Goal: Complete application form

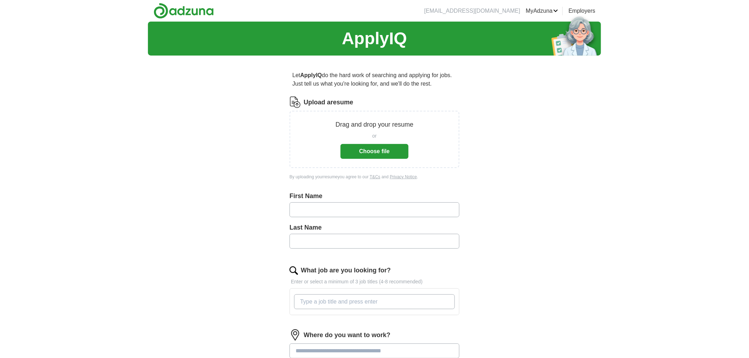
click at [380, 145] on button "Choose file" at bounding box center [374, 151] width 68 height 15
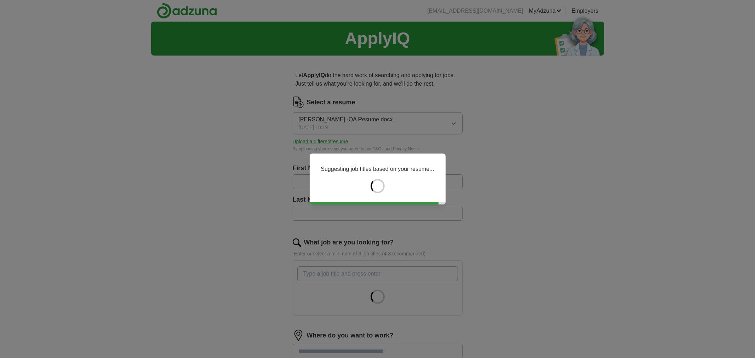
type input "*****"
type input "****"
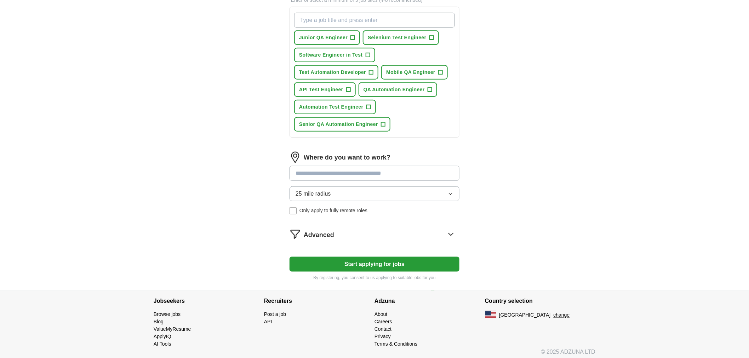
scroll to position [254, 0]
click at [386, 258] on button "Start applying for jobs" at bounding box center [374, 264] width 170 height 15
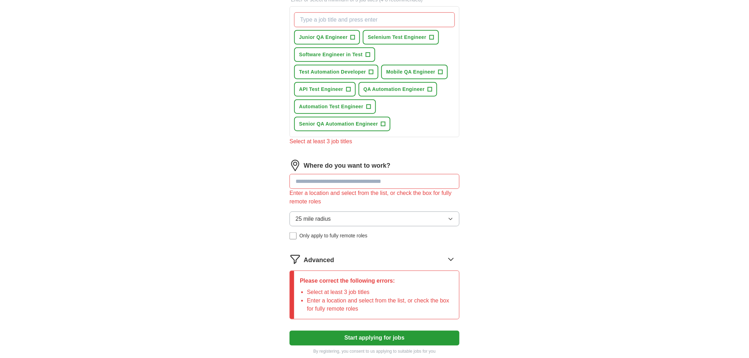
click at [380, 179] on input at bounding box center [374, 181] width 170 height 15
type input "***"
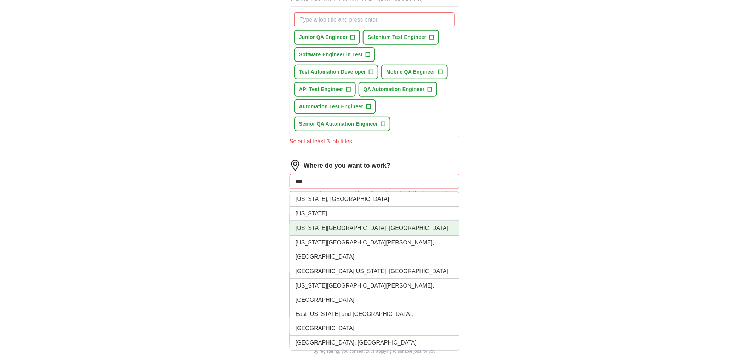
click at [356, 225] on li "[US_STATE][GEOGRAPHIC_DATA], [GEOGRAPHIC_DATA]" at bounding box center [374, 228] width 169 height 15
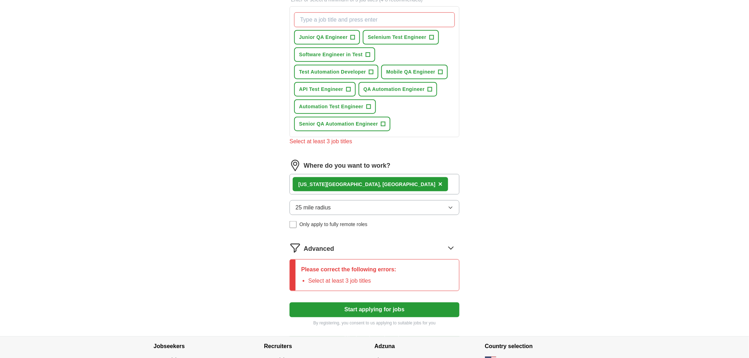
click at [496, 205] on div "ApplyIQ Let ApplyIQ do the hard work of searching and applying for jobs. Just t…" at bounding box center [374, 51] width 453 height 569
click at [355, 206] on button "25 mile radius" at bounding box center [374, 207] width 170 height 15
click at [250, 260] on div "ApplyIQ Let ApplyIQ do the hard work of searching and applying for jobs. Just t…" at bounding box center [374, 51] width 453 height 569
click at [361, 306] on button "Start applying for jobs" at bounding box center [374, 310] width 170 height 15
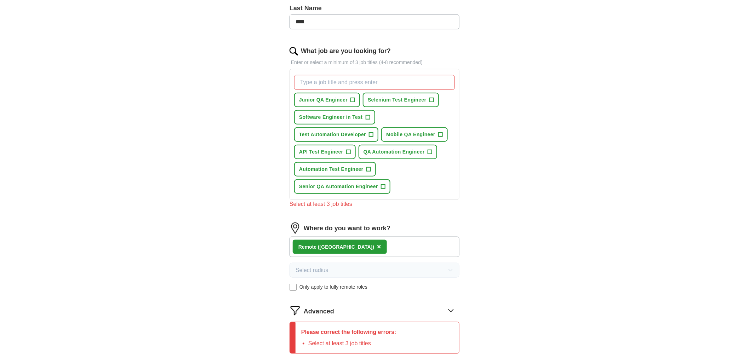
scroll to position [58, 0]
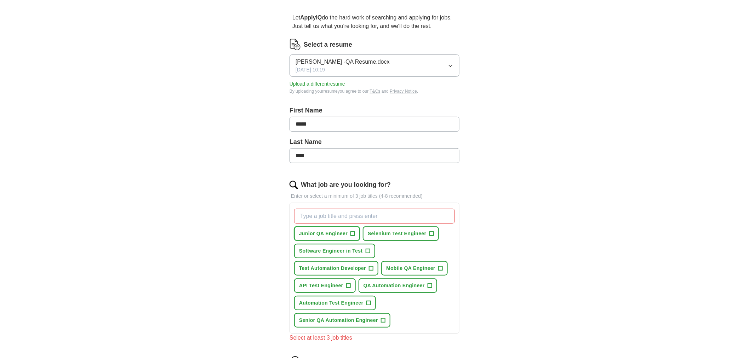
click at [354, 232] on span "+" at bounding box center [353, 234] width 4 height 6
click at [409, 235] on span "Selenium Test Engineer" at bounding box center [397, 233] width 58 height 7
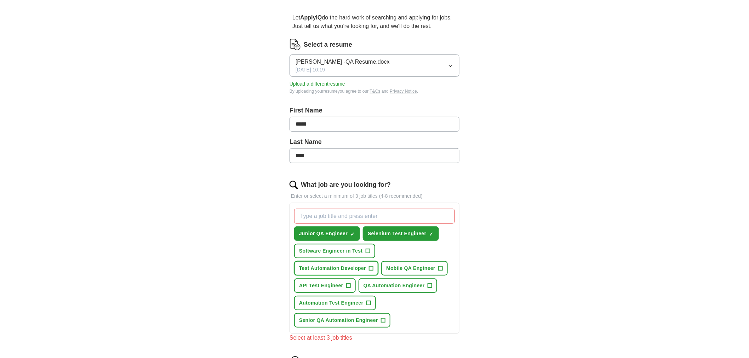
drag, startPoint x: 352, startPoint y: 268, endPoint x: 506, endPoint y: 270, distance: 154.3
click at [506, 270] on div "ApplyIQ Let ApplyIQ do the hard work of searching and applying for jobs. Just t…" at bounding box center [374, 248] width 453 height 569
click at [331, 284] on span "API Test Engineer" at bounding box center [321, 285] width 44 height 7
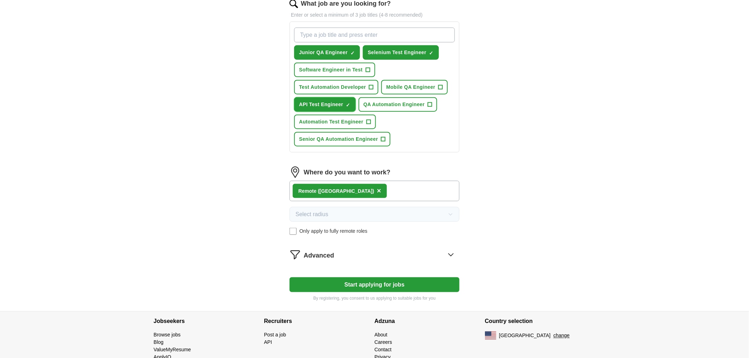
scroll to position [254, 0]
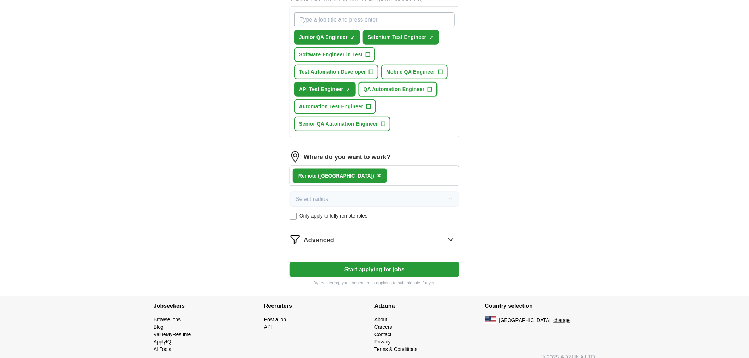
click at [430, 88] on span "+" at bounding box center [429, 90] width 4 height 6
click at [351, 103] on span "Automation Test Engineer" at bounding box center [331, 106] width 64 height 7
click at [383, 263] on button "Start applying for jobs" at bounding box center [374, 269] width 170 height 15
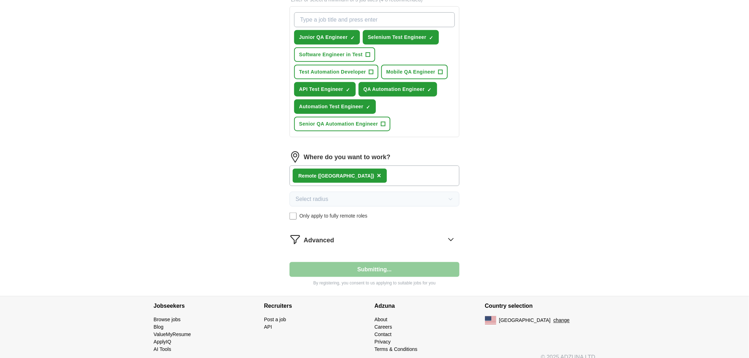
select select "**"
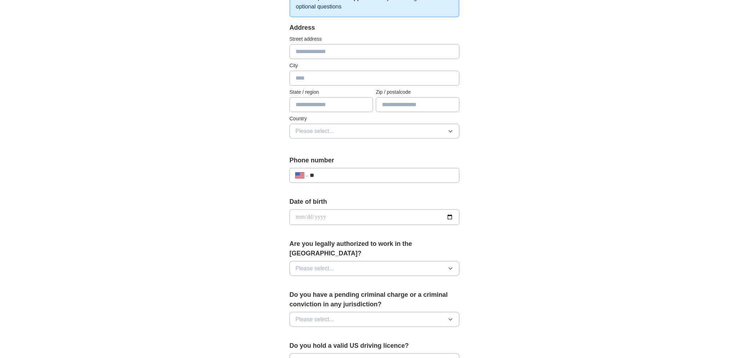
scroll to position [0, 0]
